Goal: Task Accomplishment & Management: Use online tool/utility

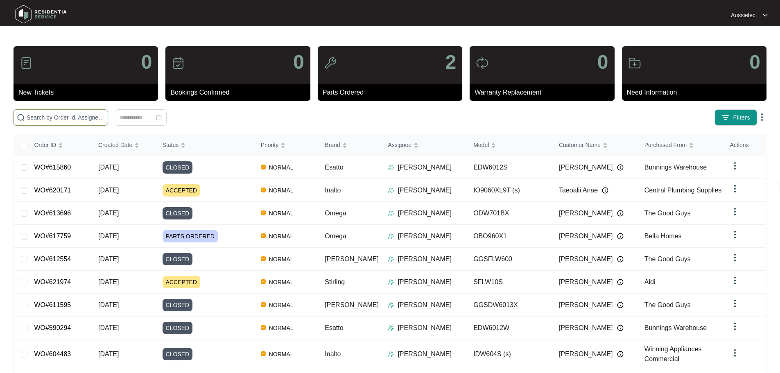
click at [104, 116] on input "text" at bounding box center [66, 117] width 78 height 9
paste input "621974"
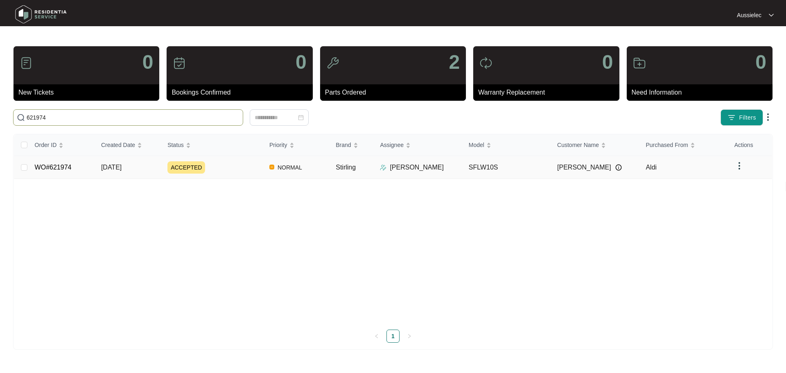
type input "621974"
click at [316, 168] on td "NORMAL" at bounding box center [296, 167] width 66 height 23
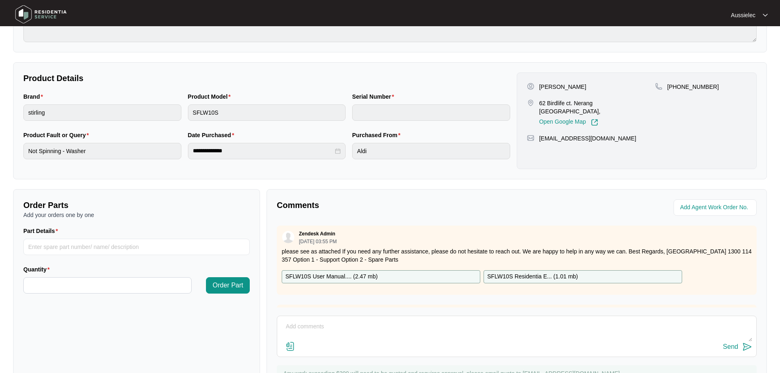
scroll to position [170, 0]
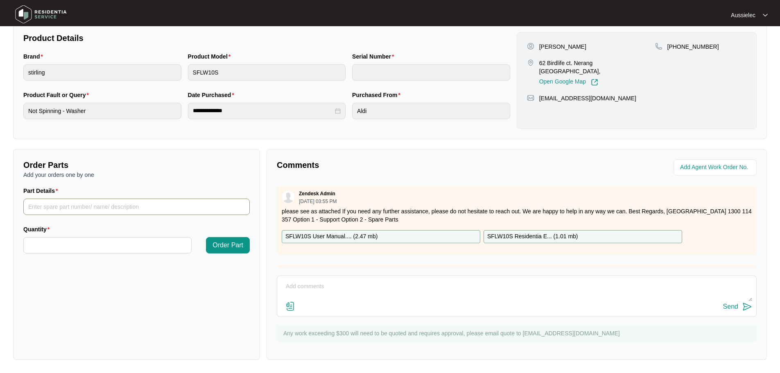
click at [67, 201] on input "Part Details" at bounding box center [136, 207] width 226 height 16
type input "main board"
click at [79, 244] on input "Quantity" at bounding box center [107, 245] width 167 height 16
type input "*"
drag, startPoint x: 195, startPoint y: 299, endPoint x: 212, endPoint y: 274, distance: 30.9
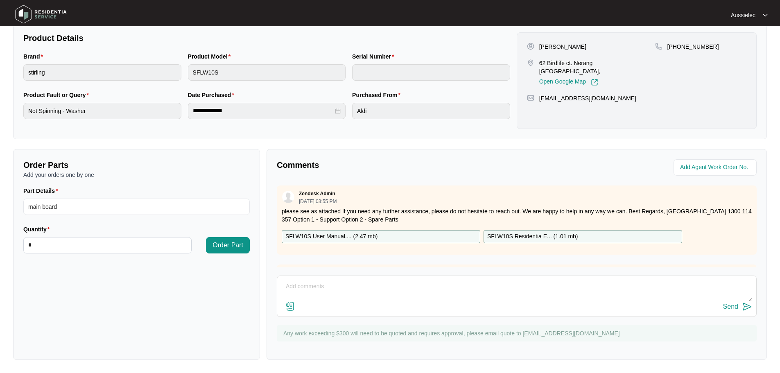
click at [195, 299] on div "Order Parts Add your orders one by one Part Details main board Quantity * Order…" at bounding box center [136, 254] width 247 height 211
click at [222, 244] on span "Order Part" at bounding box center [227, 245] width 31 height 10
